Goal: Task Accomplishment & Management: Manage account settings

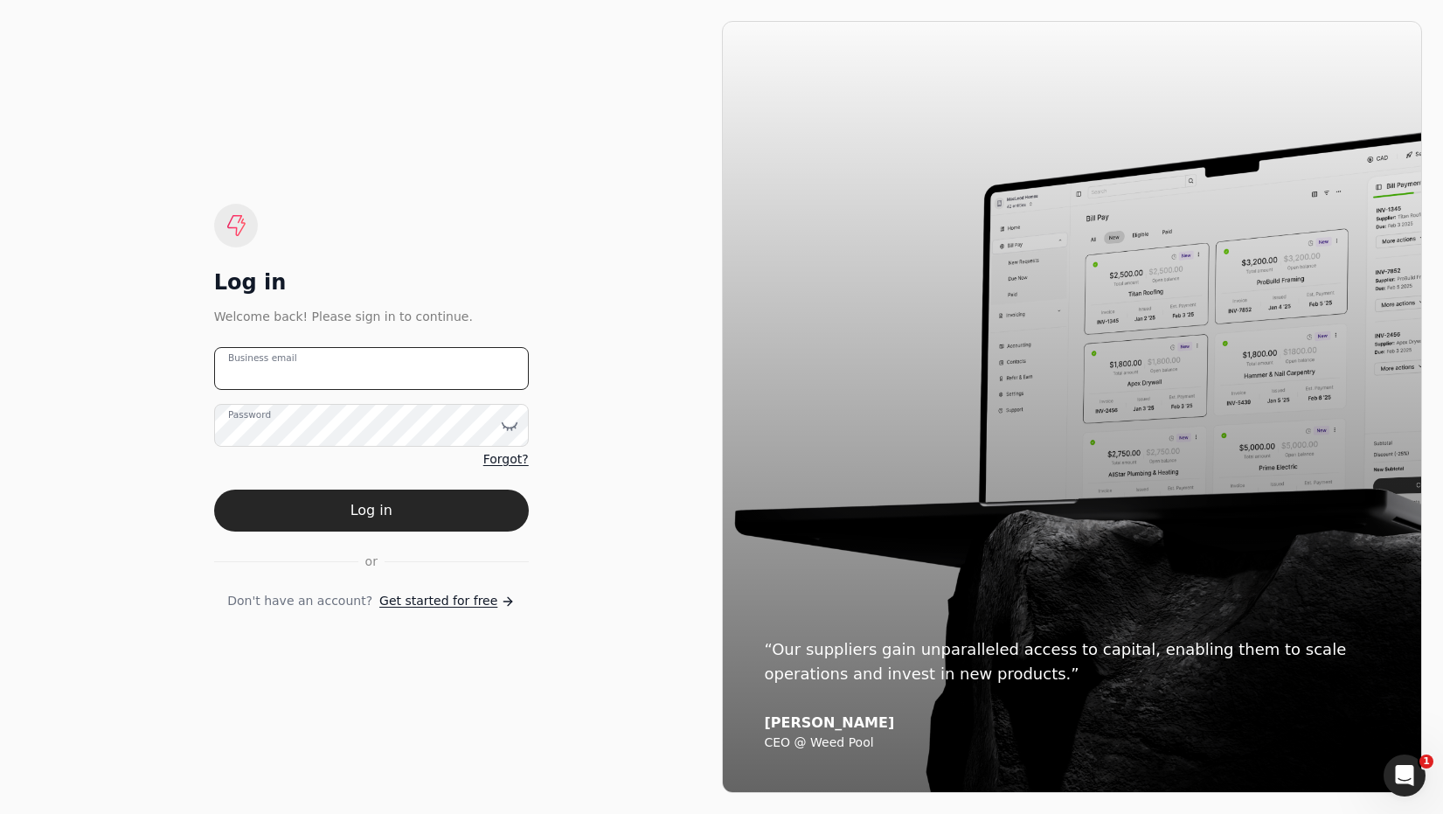
click at [367, 372] on email "Business email" at bounding box center [371, 368] width 315 height 43
type email "[EMAIL_ADDRESS][DOMAIN_NAME]"
drag, startPoint x: 385, startPoint y: 503, endPoint x: 394, endPoint y: 501, distance: 10.0
click at [385, 503] on button "Log in" at bounding box center [371, 510] width 315 height 42
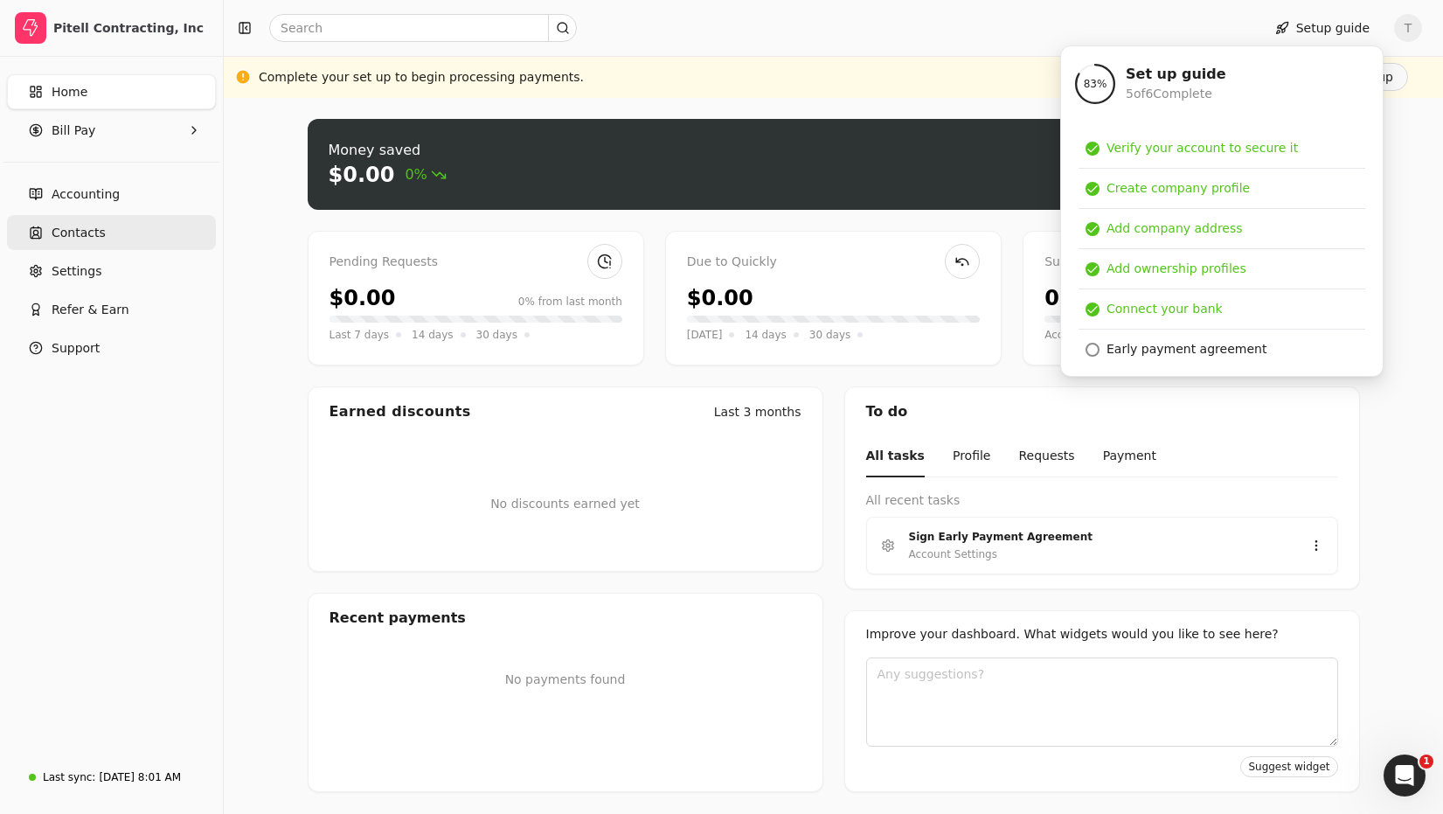
click at [89, 227] on span "Contacts" at bounding box center [79, 233] width 54 height 18
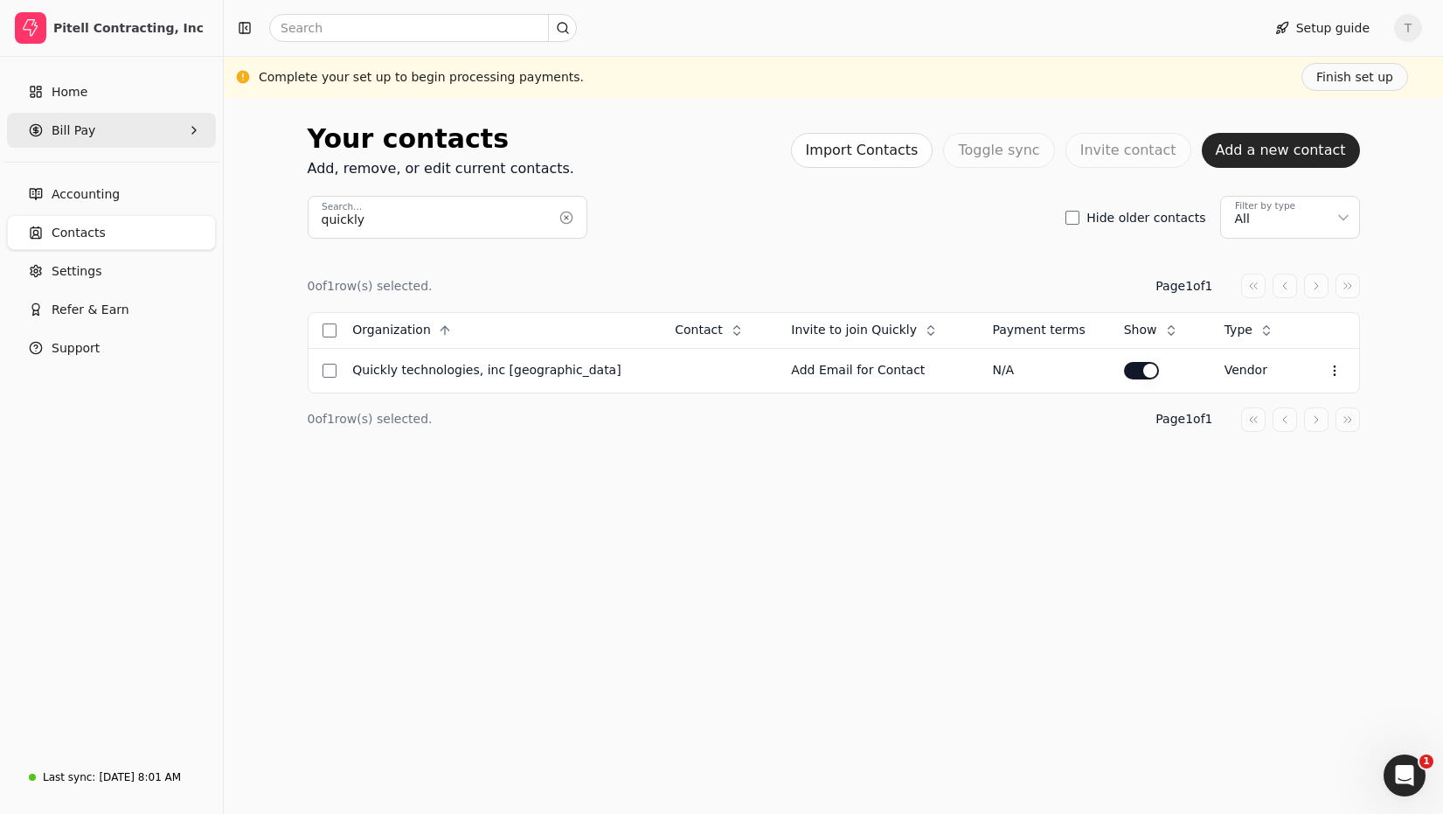
click at [94, 138] on Pay "Bill Pay" at bounding box center [111, 130] width 209 height 35
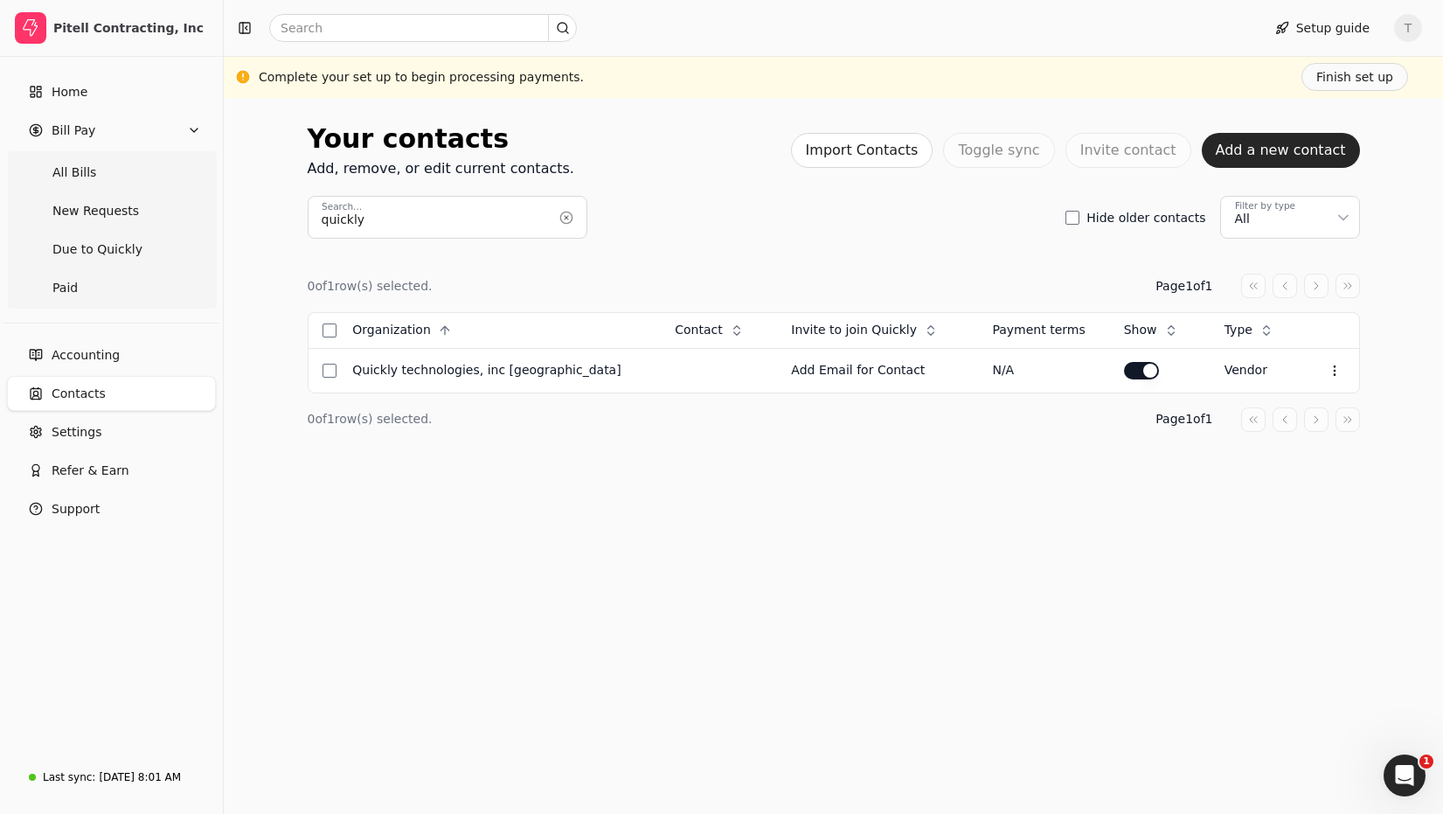
drag, startPoint x: 101, startPoint y: 162, endPoint x: 222, endPoint y: 184, distance: 123.4
click at [101, 162] on Bills "All Bills" at bounding box center [111, 172] width 202 height 35
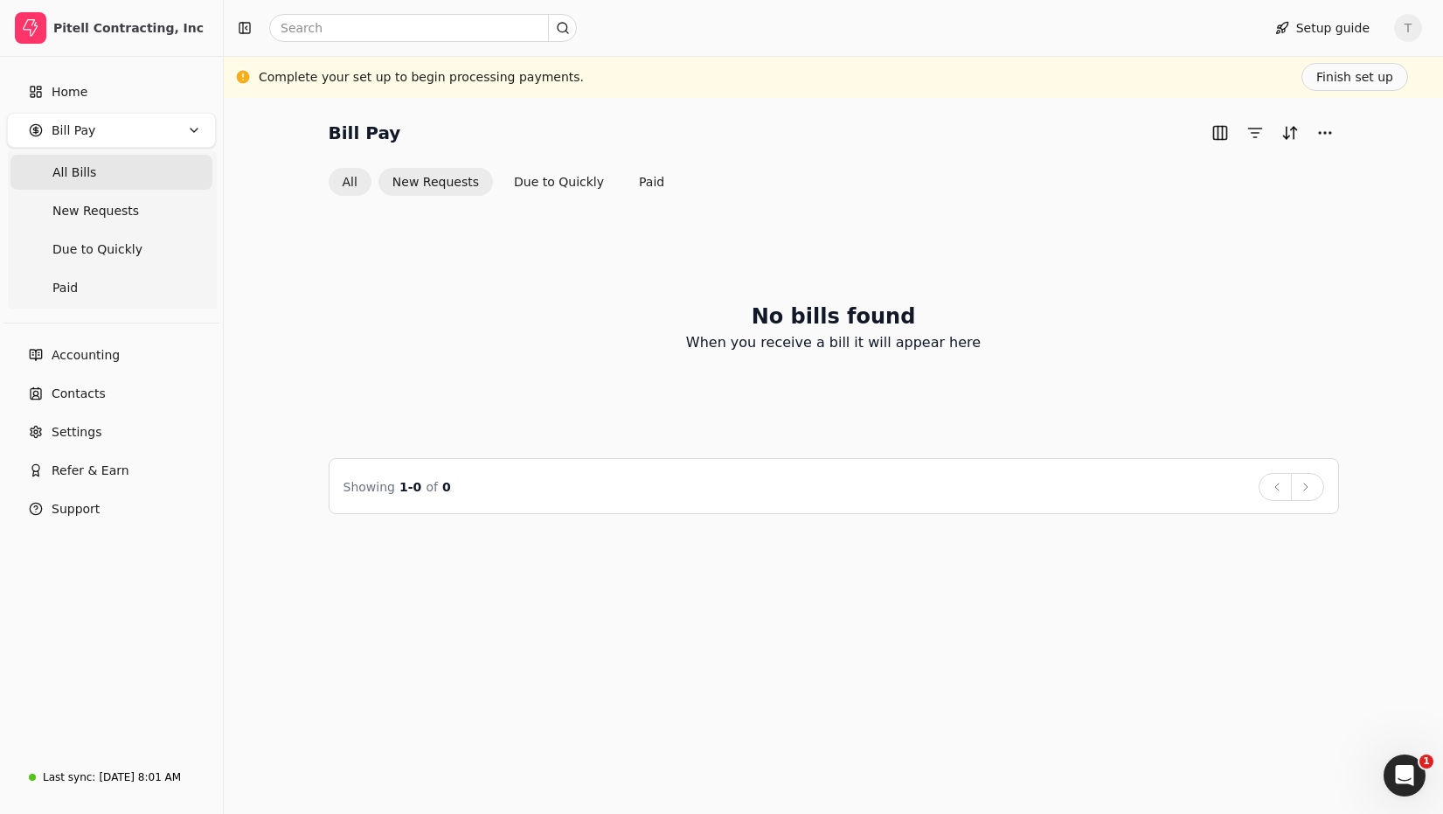
click at [455, 184] on button "New Requests" at bounding box center [435, 182] width 114 height 28
drag, startPoint x: 342, startPoint y: 179, endPoint x: 382, endPoint y: 180, distance: 40.2
click at [342, 179] on button "All" at bounding box center [350, 183] width 43 height 28
click at [571, 182] on button "Due to Quickly" at bounding box center [559, 182] width 118 height 28
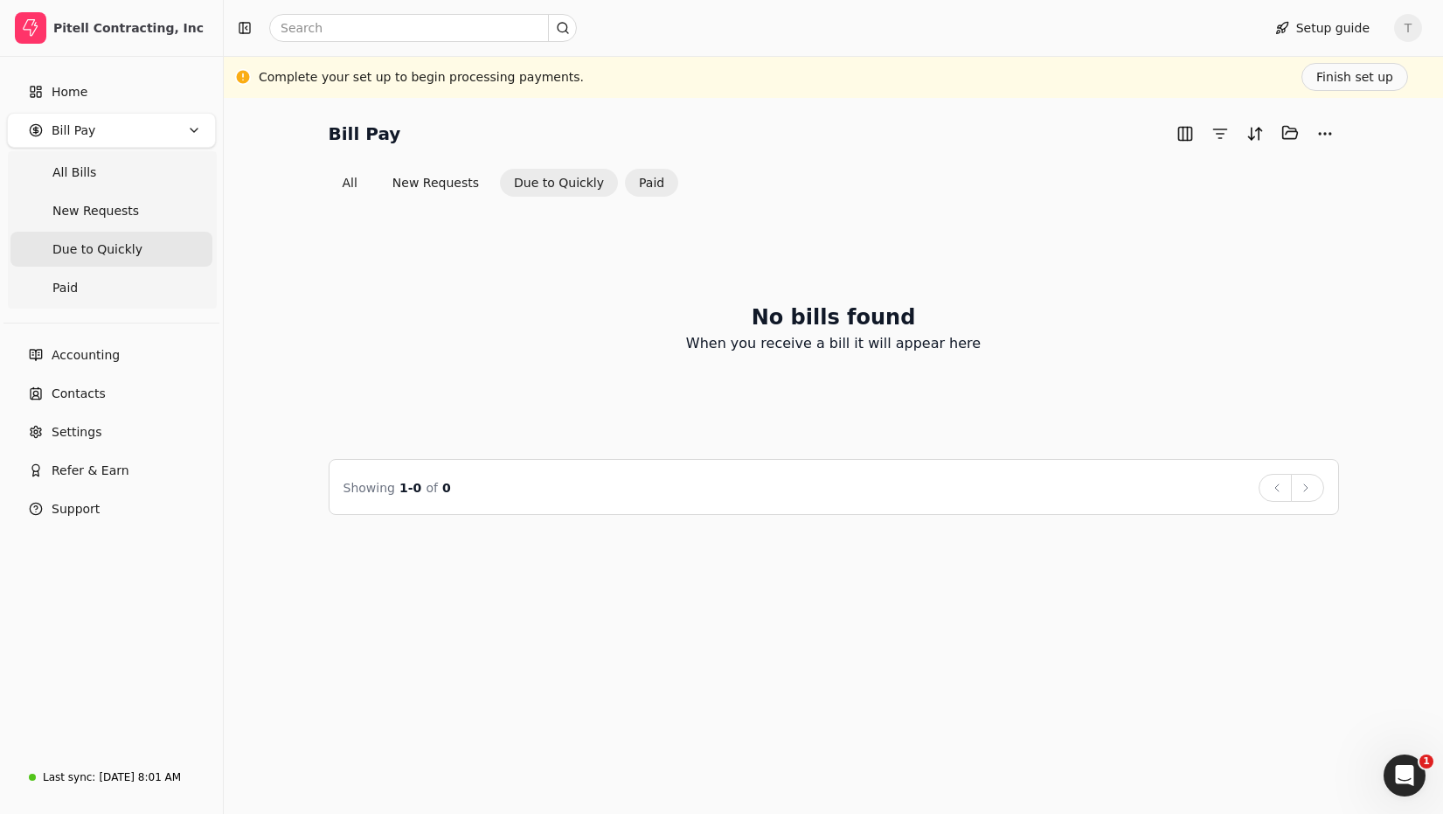
click at [630, 182] on button "Paid" at bounding box center [651, 183] width 53 height 28
click at [359, 180] on button "All" at bounding box center [350, 182] width 43 height 28
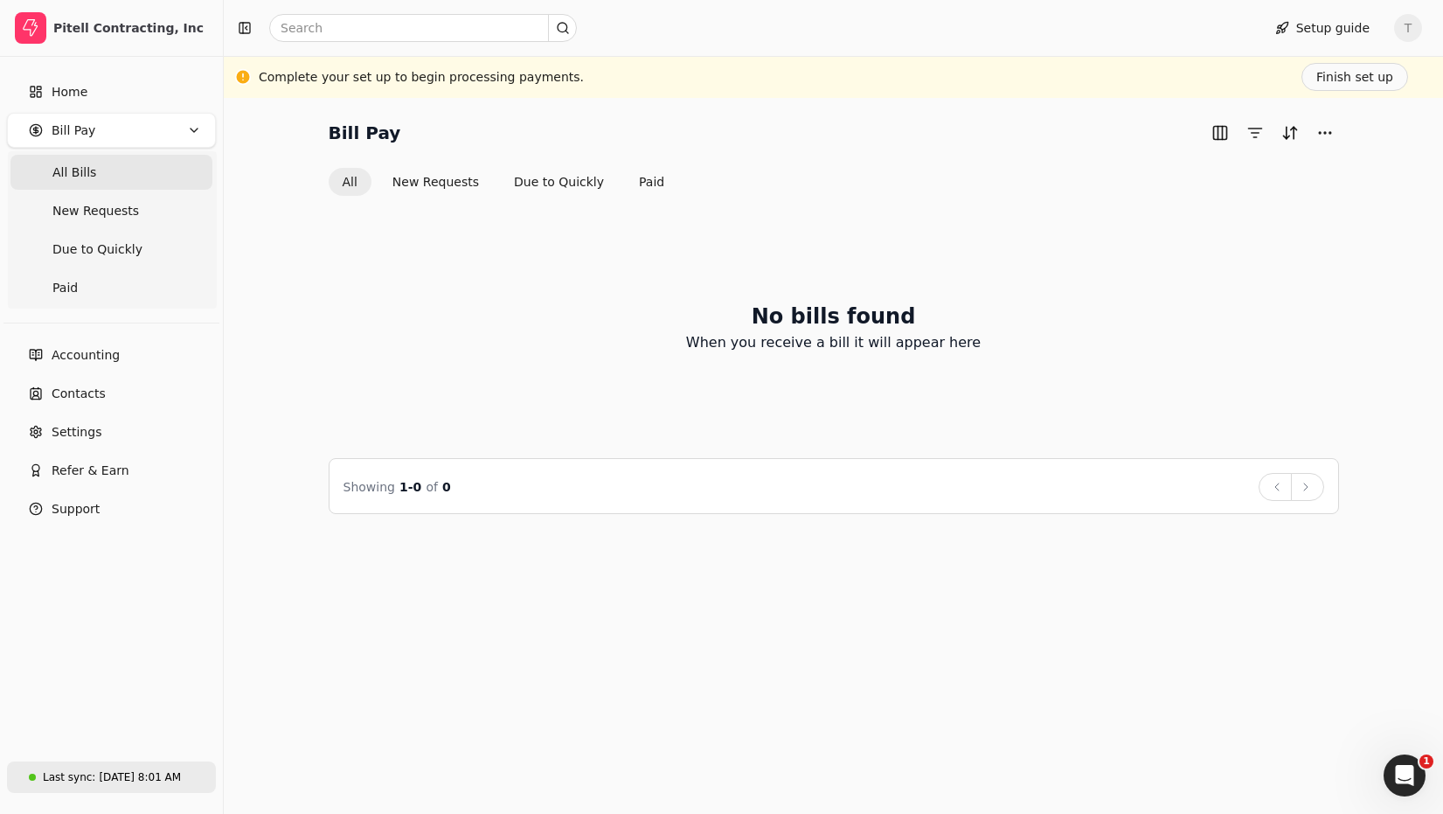
click at [148, 773] on div "[DATE] 8:01 AM" at bounding box center [140, 777] width 82 height 16
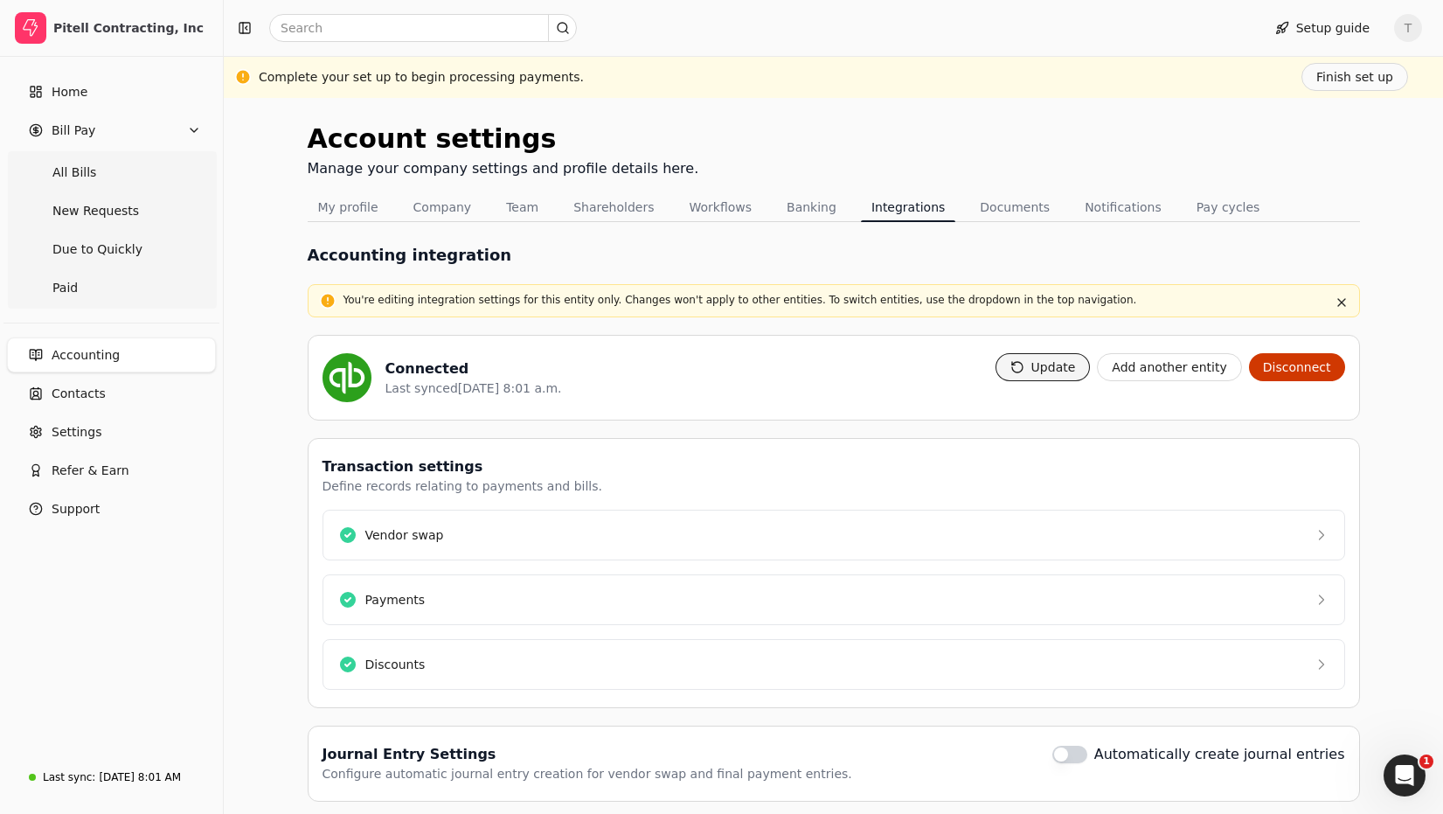
click at [1043, 372] on button "Update" at bounding box center [1042, 367] width 95 height 28
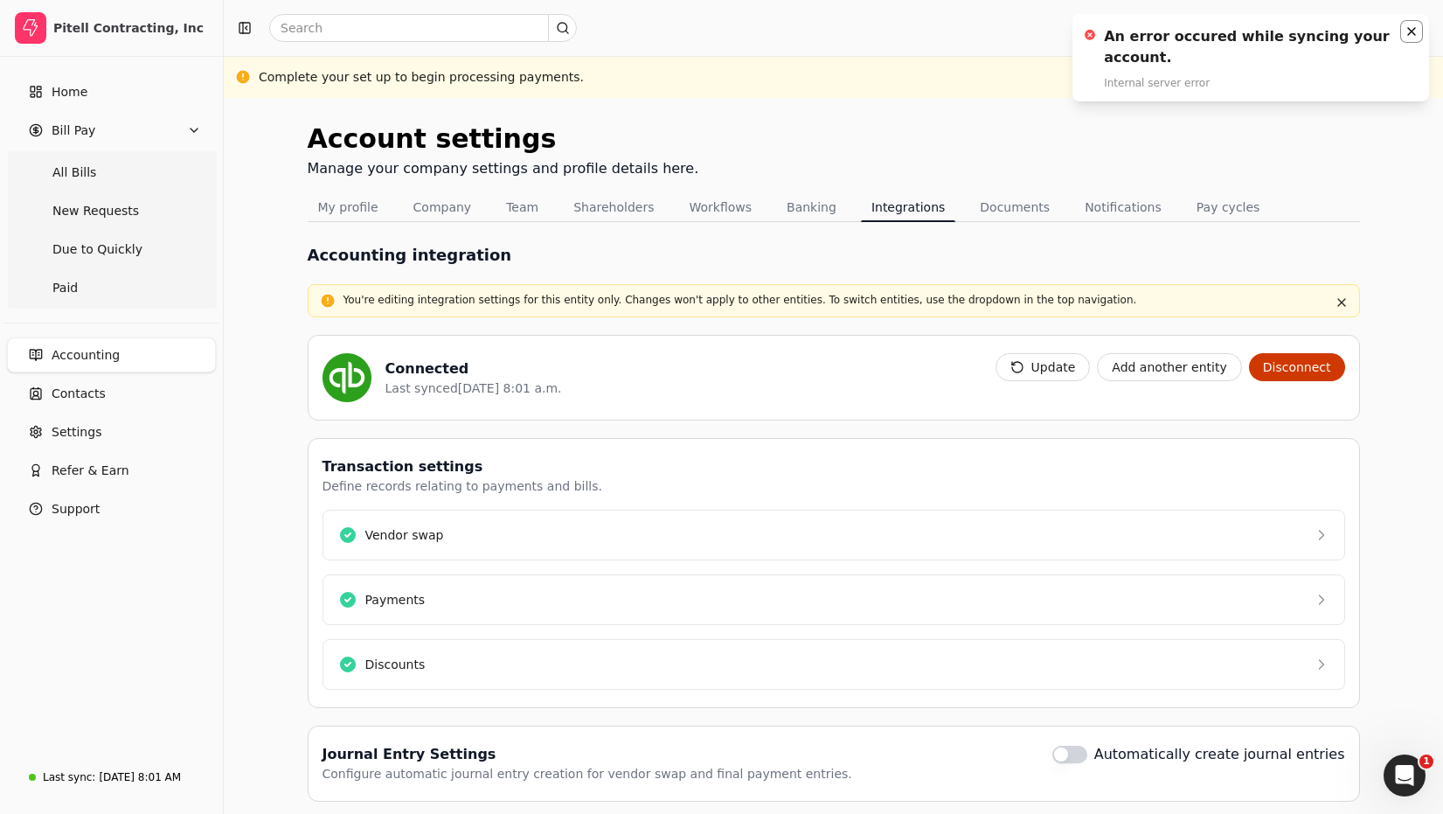
click at [1410, 27] on icon "Notifications (F8)" at bounding box center [1412, 31] width 14 height 14
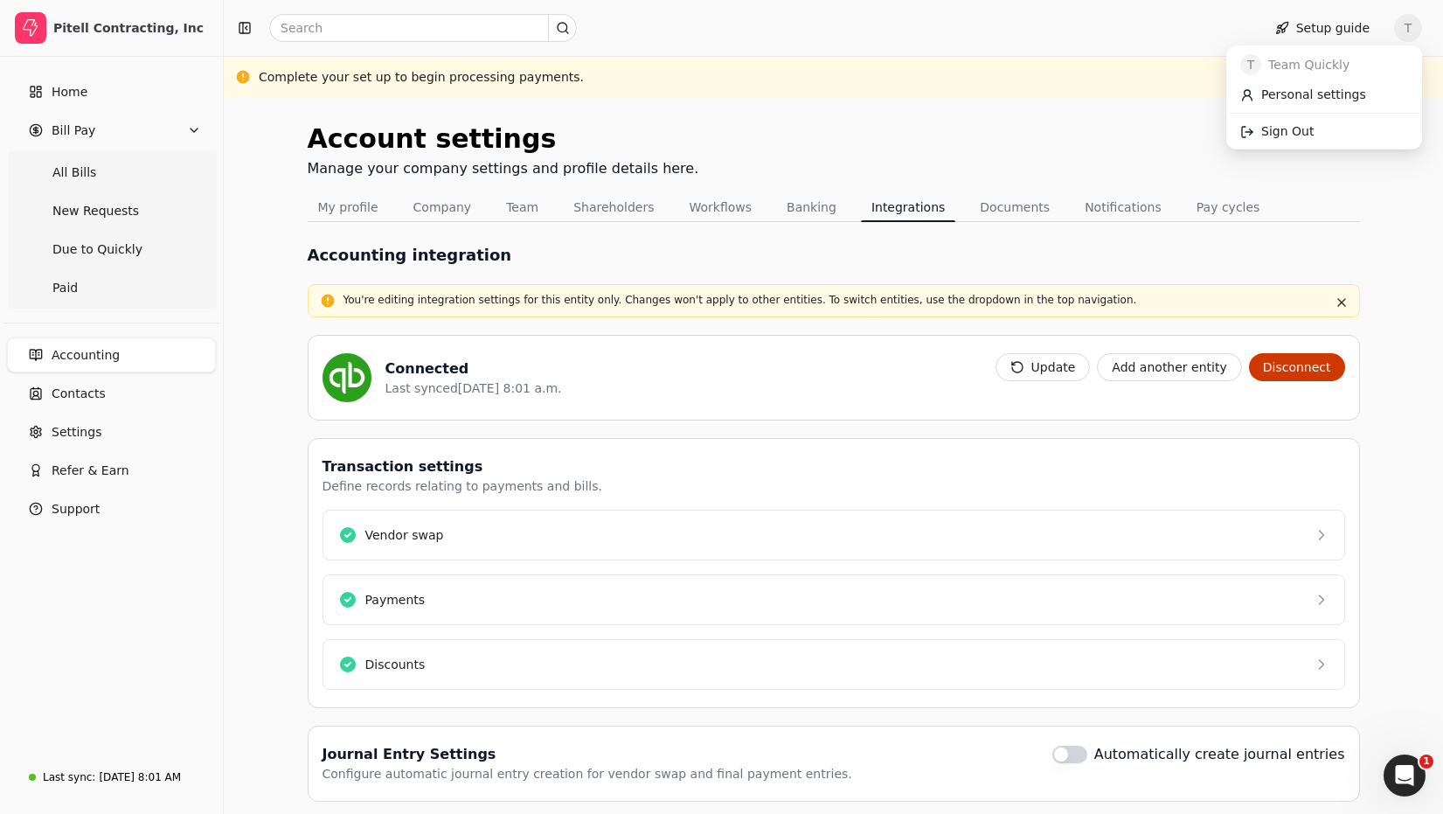
click at [1411, 28] on span "T" at bounding box center [1408, 28] width 28 height 28
drag, startPoint x: 1294, startPoint y: 127, endPoint x: 1195, endPoint y: 177, distance: 111.8
click at [1294, 127] on span "Sign Out" at bounding box center [1287, 131] width 52 height 18
